Goal: Information Seeking & Learning: Learn about a topic

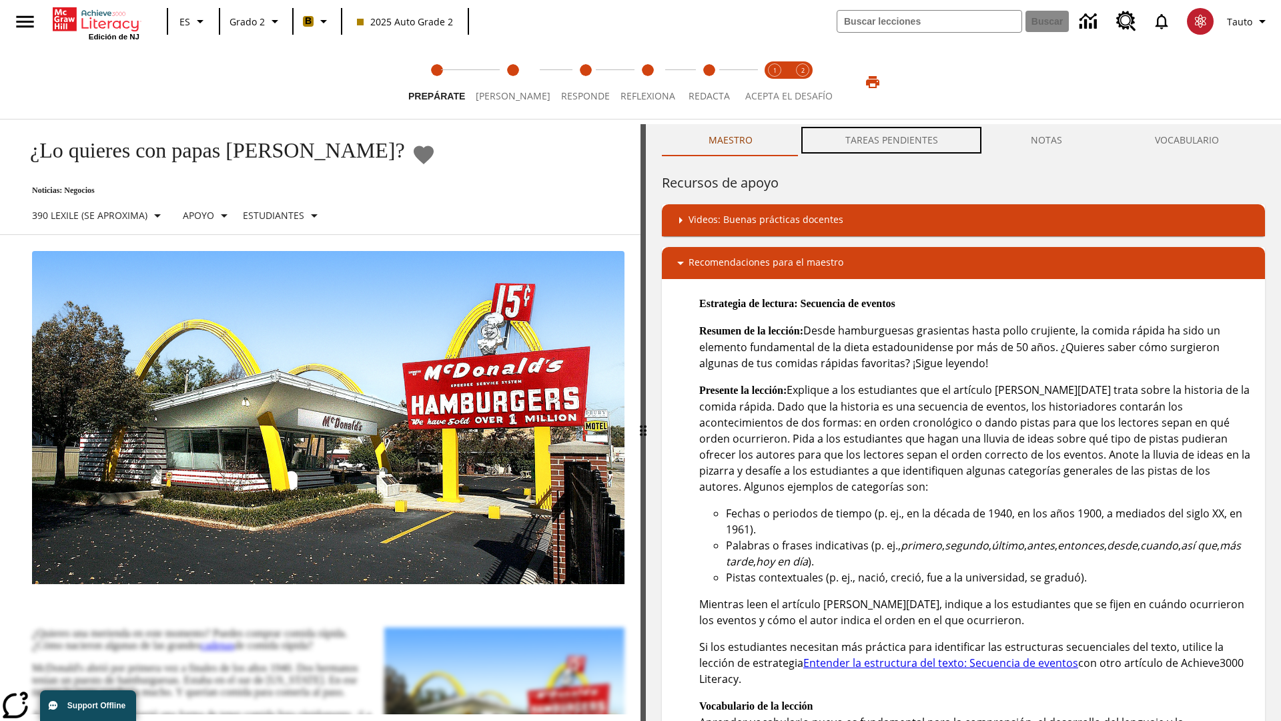
click at [892, 140] on button "TAREAS PENDIENTES" at bounding box center [891, 140] width 185 height 32
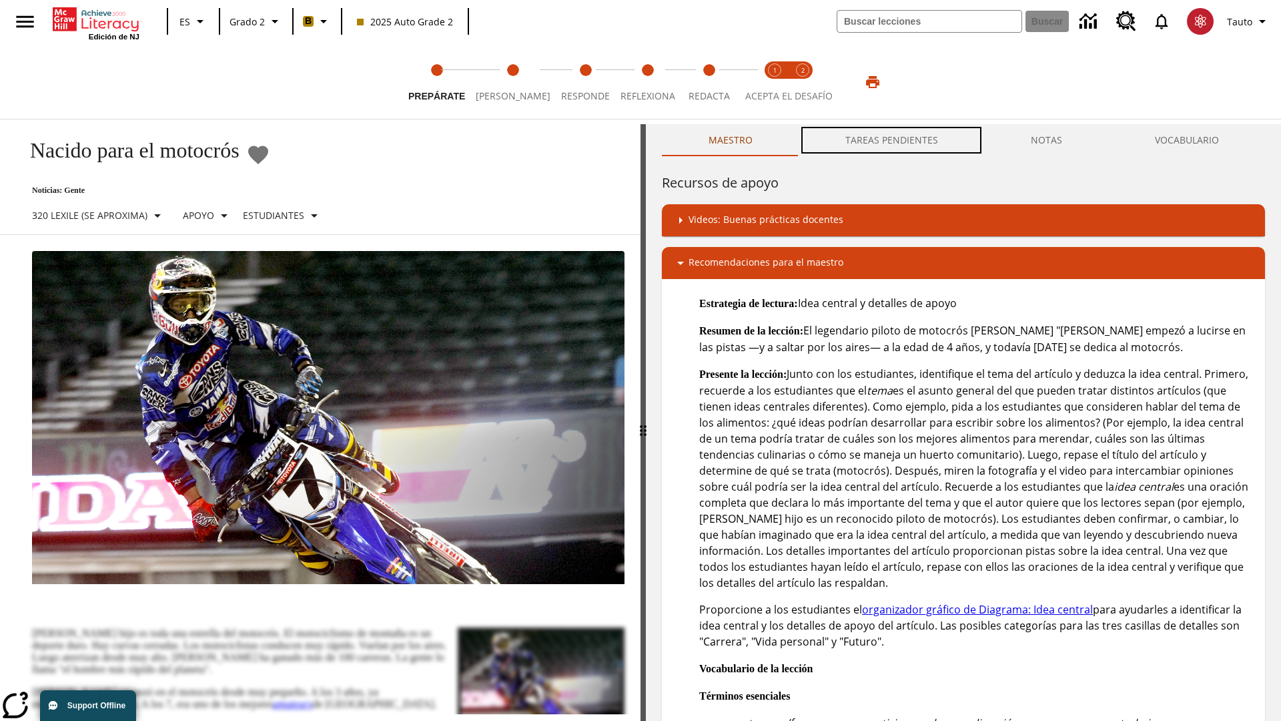
click at [892, 140] on button "TAREAS PENDIENTES" at bounding box center [891, 140] width 185 height 32
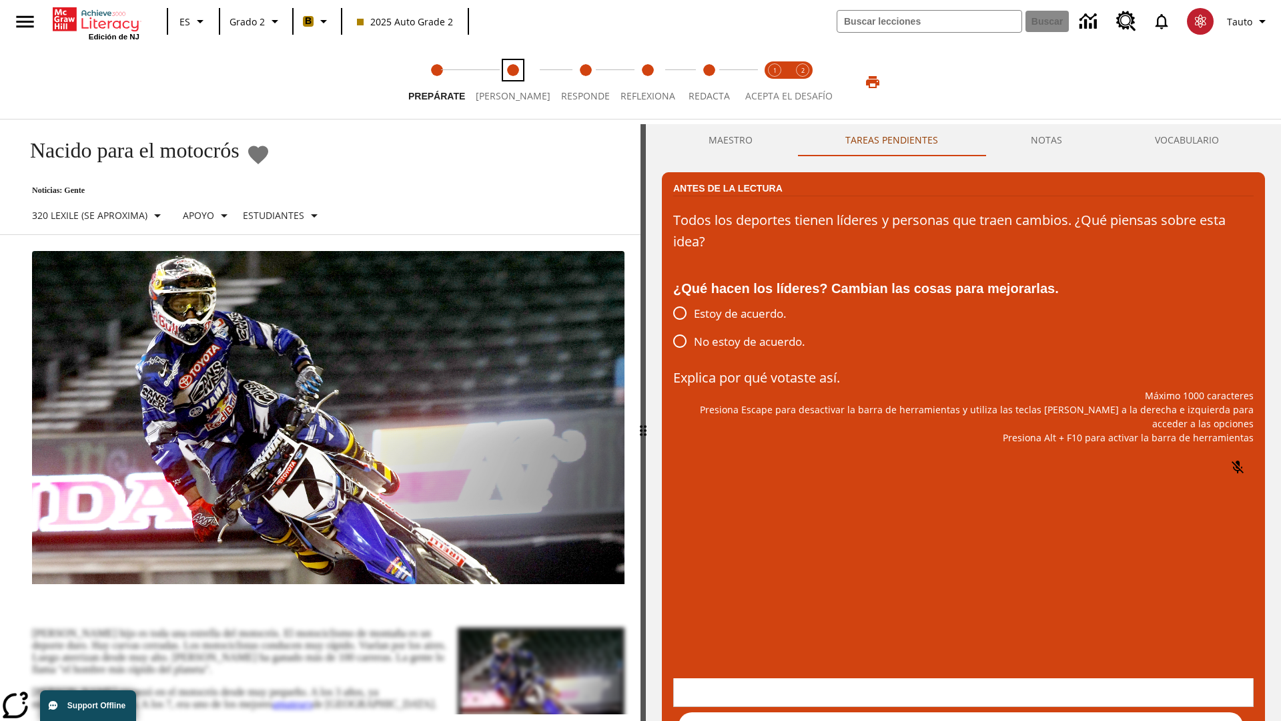
click at [503, 82] on span "[PERSON_NAME]" at bounding box center [513, 91] width 75 height 24
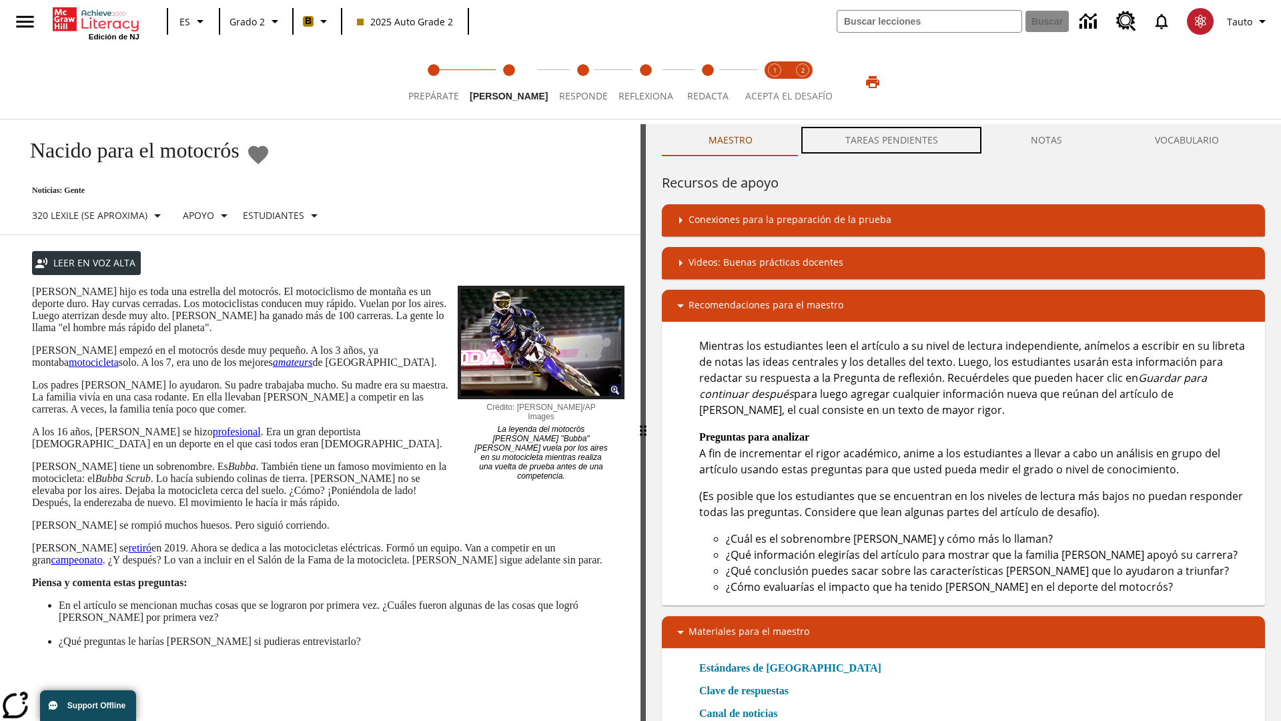
scroll to position [1, 0]
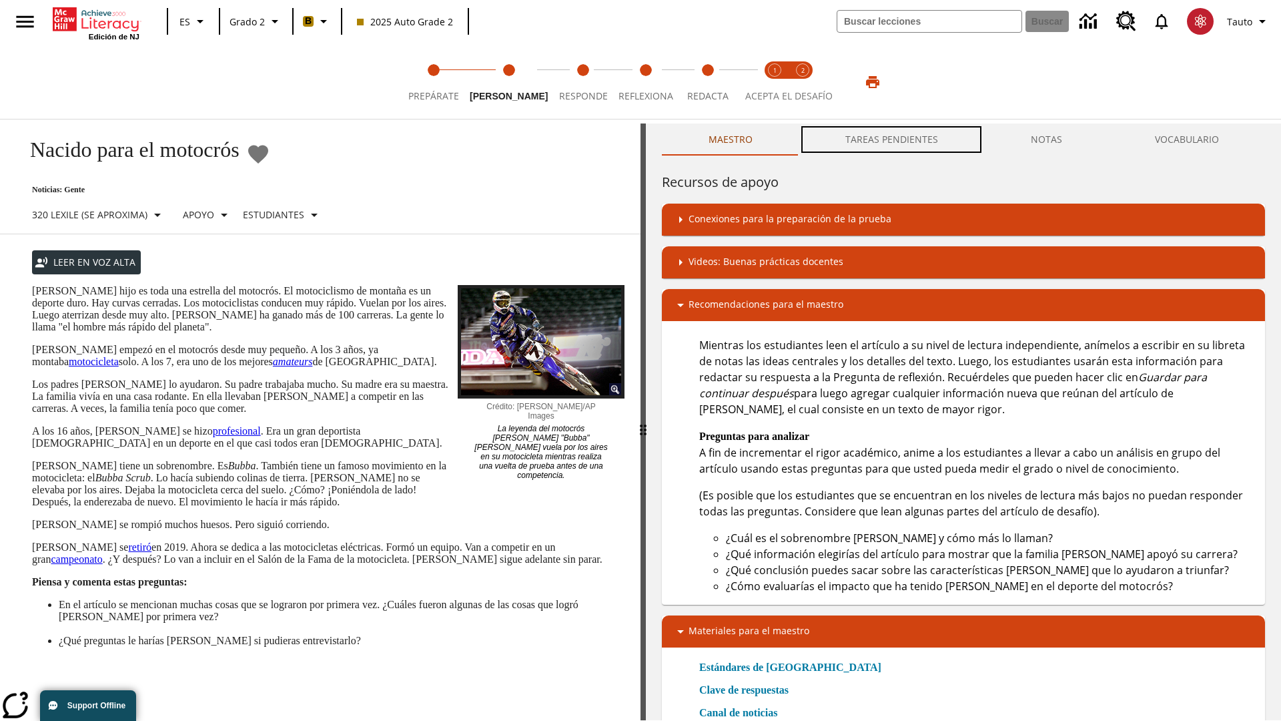
click at [892, 140] on button "TAREAS PENDIENTES" at bounding box center [891, 139] width 185 height 32
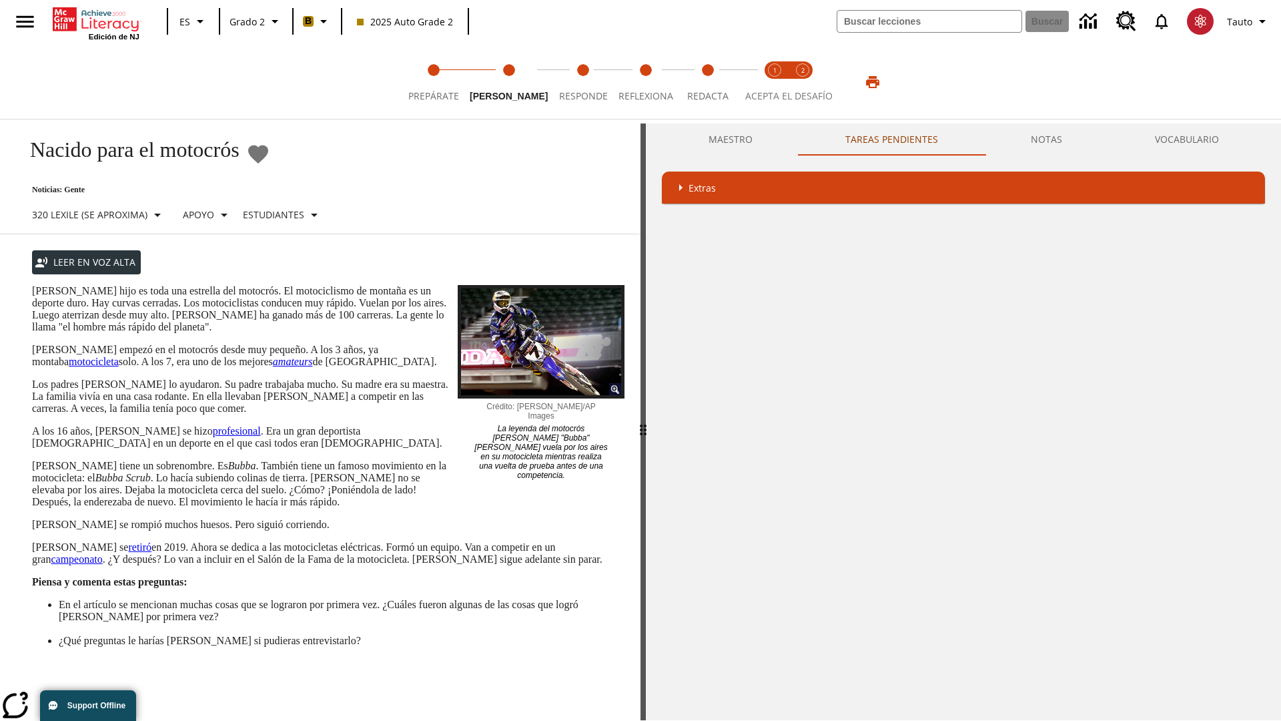
click at [32, 285] on p "[PERSON_NAME] hijo es toda una estrella del motocrós. El motociclismo de montañ…" at bounding box center [328, 309] width 592 height 48
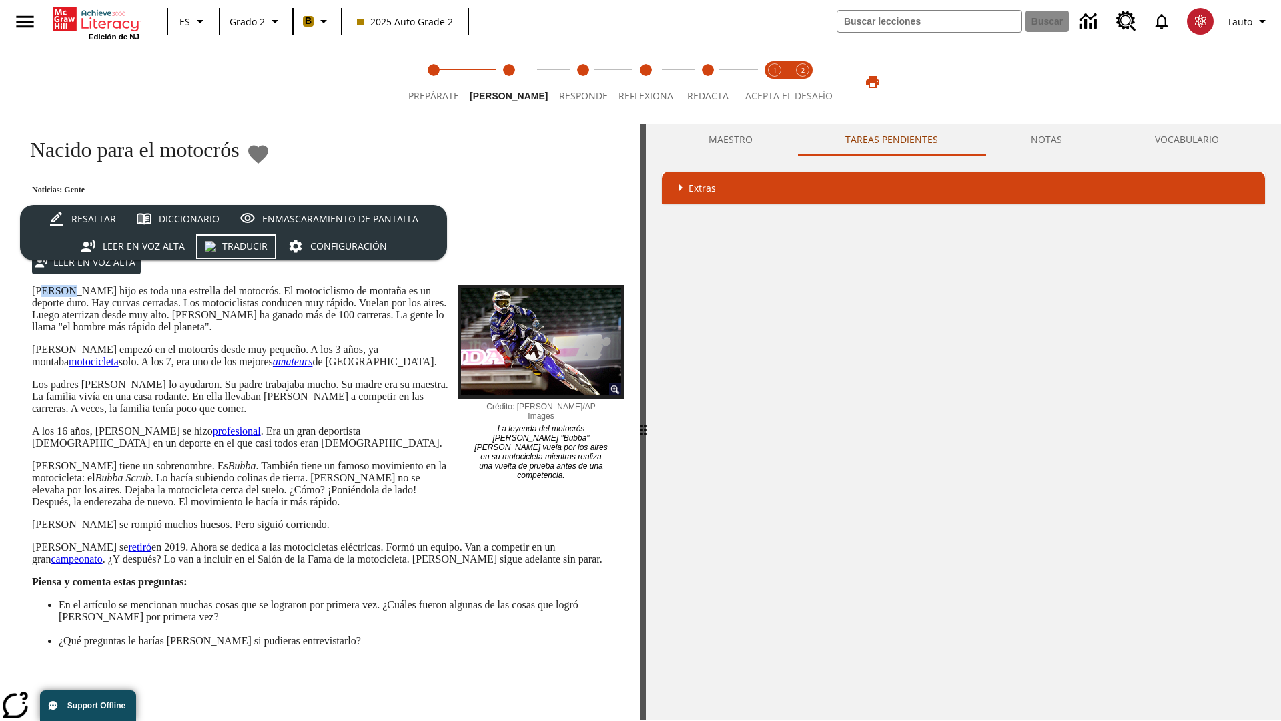
click at [238, 246] on div "Traducir" at bounding box center [244, 246] width 45 height 17
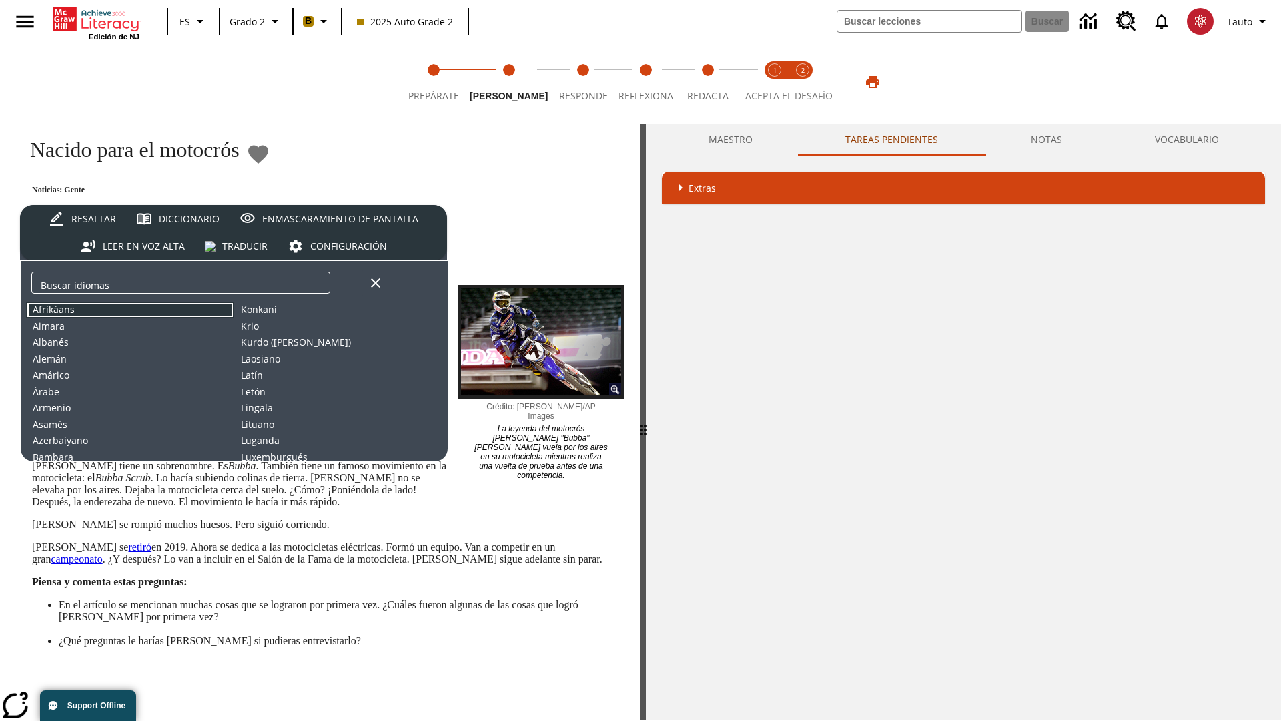
click at [130, 310] on button "Afrikáans" at bounding box center [130, 310] width 208 height 17
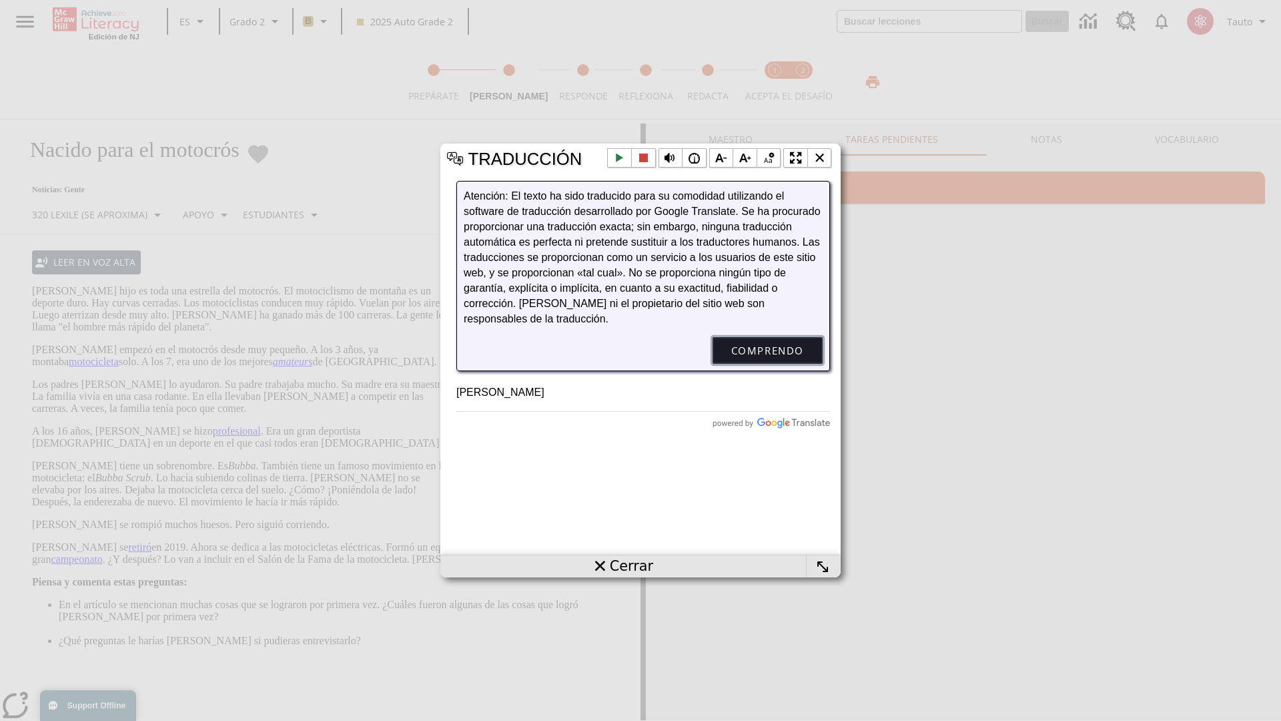
click at [767, 364] on button "Comprendo" at bounding box center [768, 350] width 110 height 27
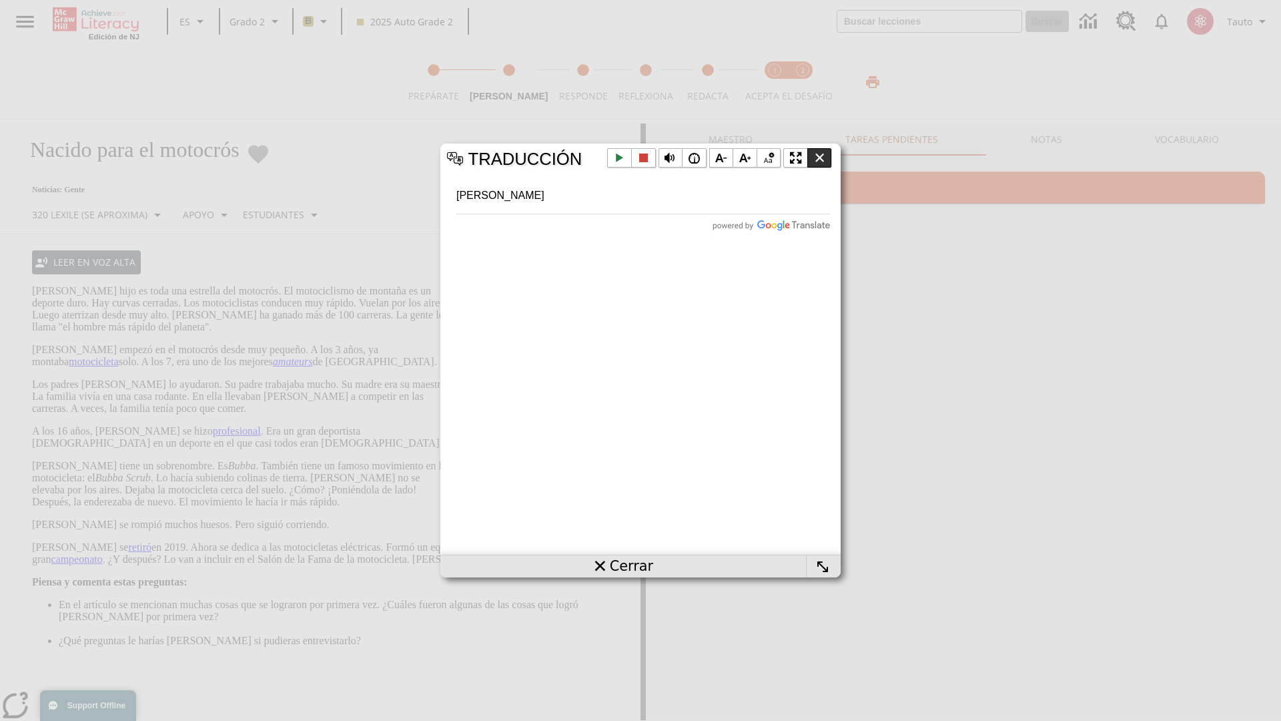
click at [819, 157] on li "Cerrar la ventana emergente" at bounding box center [819, 158] width 25 height 20
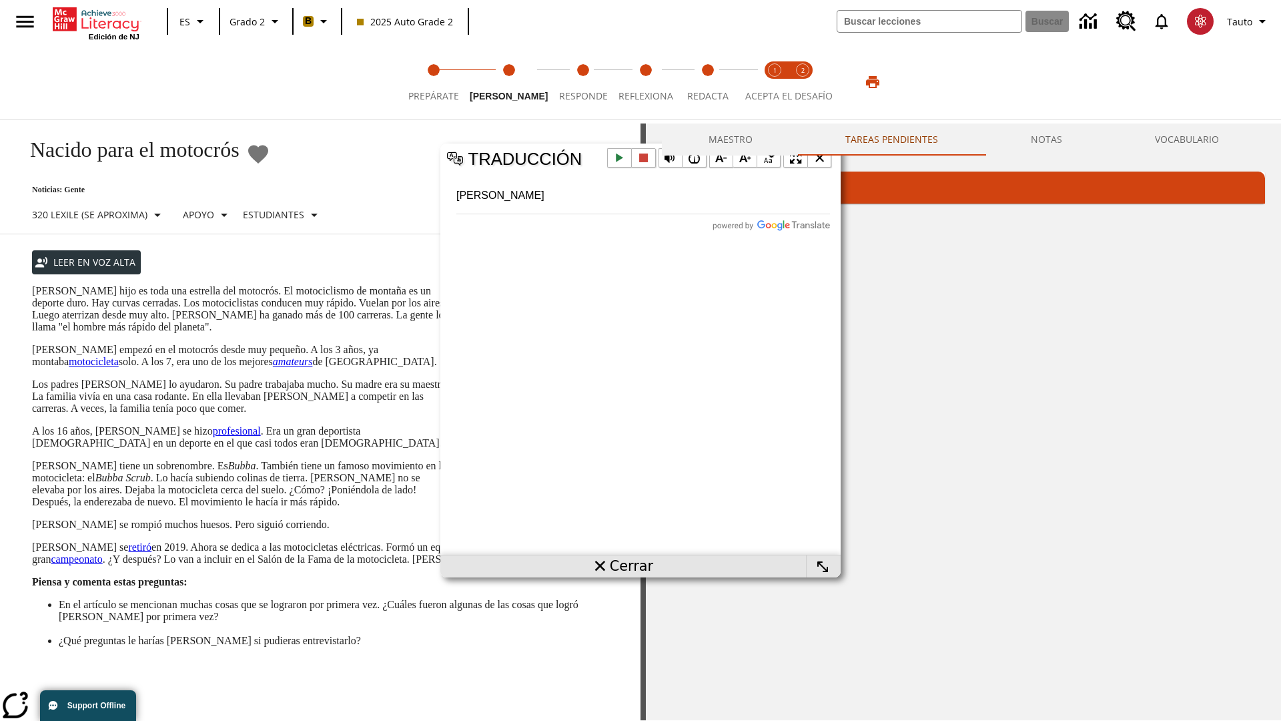
click at [32, 285] on p "[PERSON_NAME] hijo es toda una estrella del motocrós. El motociclismo de montañ…" at bounding box center [328, 309] width 592 height 48
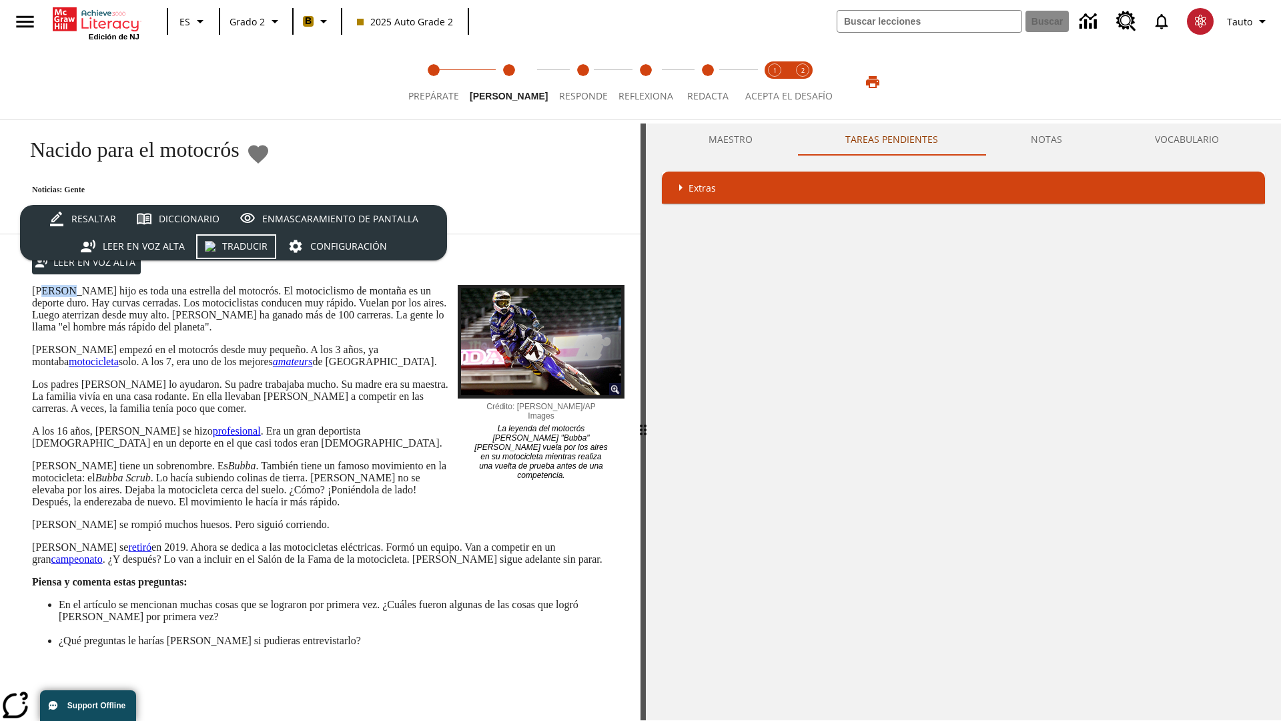
click at [238, 246] on div "Traducir" at bounding box center [244, 246] width 45 height 17
